Goal: Task Accomplishment & Management: Complete application form

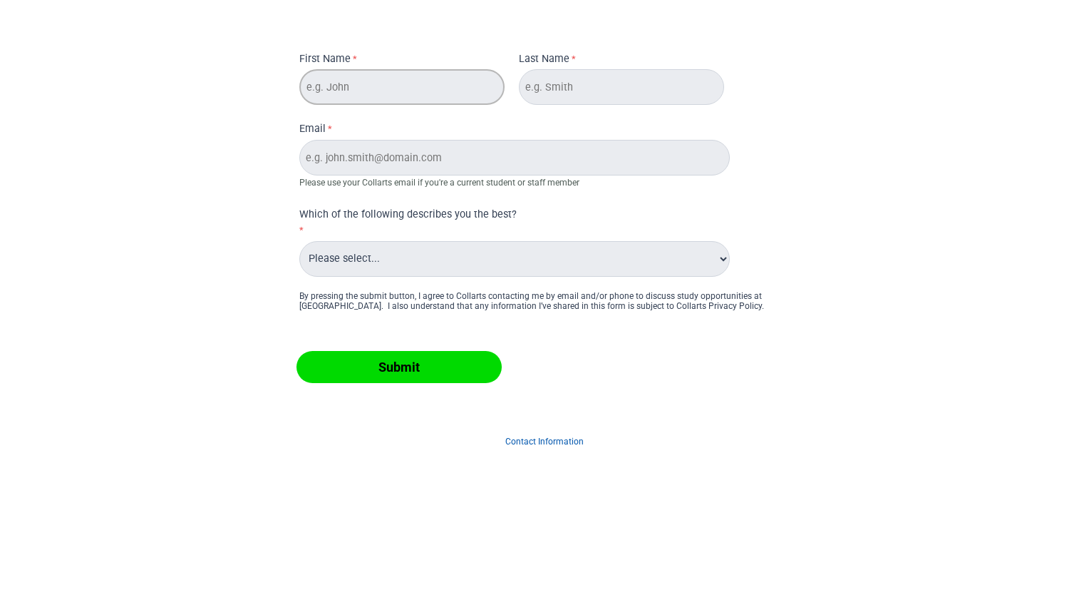
click at [394, 100] on input "First Name" at bounding box center [401, 87] width 205 height 36
type input "j"
type input "[PERSON_NAME]"
click at [586, 86] on input "Last Name" at bounding box center [621, 87] width 205 height 36
type input "[PERSON_NAME]"
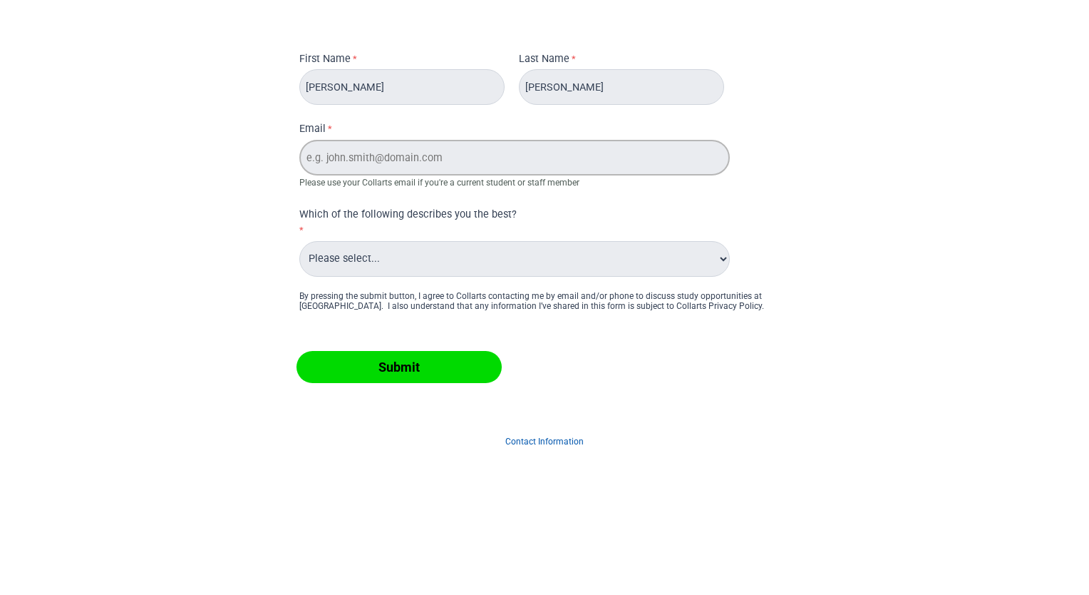
click at [473, 155] on input "Email" at bounding box center [514, 158] width 431 height 36
type input "[PERSON_NAME][EMAIL_ADDRESS][PERSON_NAME][DOMAIN_NAME]"
click at [449, 252] on select "Please select... Alumni Collarts Staff Current Collarts Student International P…" at bounding box center [514, 259] width 431 height 36
select select "tfa_557"
click at [299, 241] on select "Please select... Alumni Collarts Staff Current Collarts Student International P…" at bounding box center [514, 259] width 431 height 36
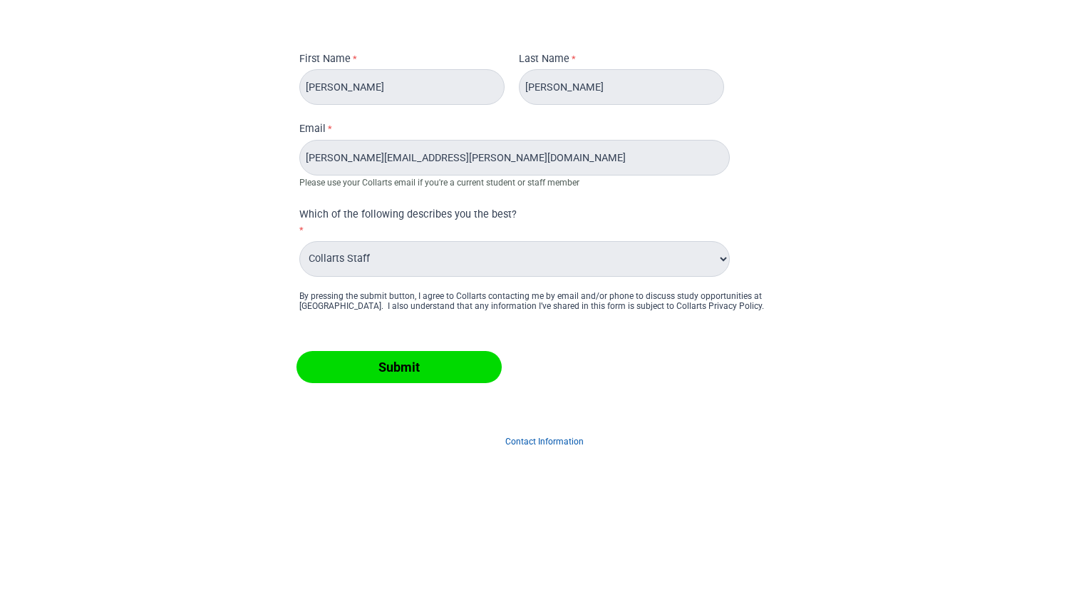
click at [442, 371] on input "Submit" at bounding box center [399, 367] width 205 height 32
